Goal: Navigation & Orientation: Find specific page/section

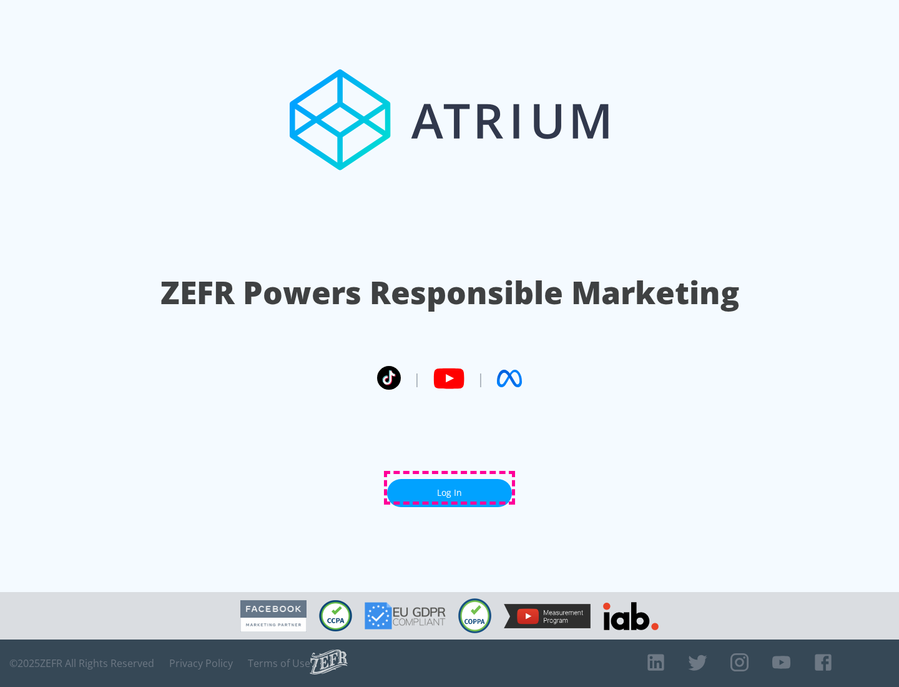
click at [450, 488] on link "Log In" at bounding box center [449, 493] width 125 height 28
